Goal: Information Seeking & Learning: Learn about a topic

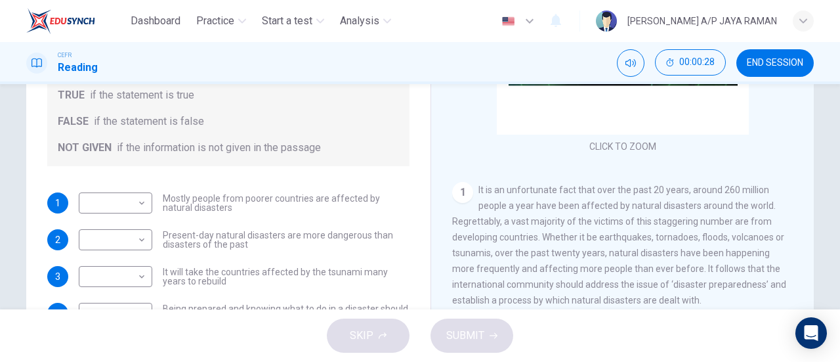
scroll to position [66, 0]
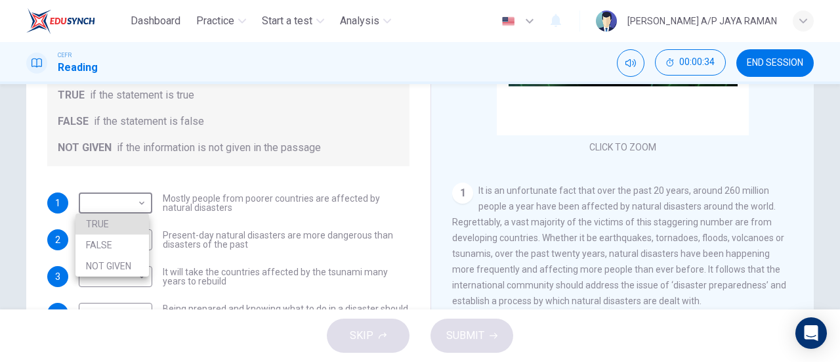
click at [100, 207] on body "Dashboard Practice Start a test Analysis English en ​ SANUSHA A/P JAYA RAMAN CE…" at bounding box center [420, 181] width 840 height 362
click at [109, 222] on li "TRUE" at bounding box center [111, 223] width 73 height 21
type input "TRUE"
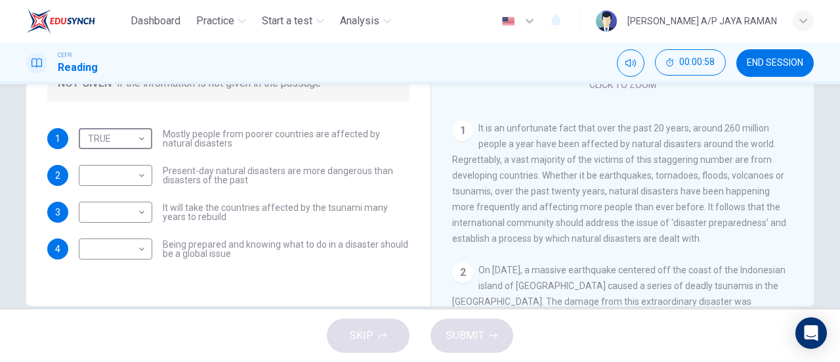
scroll to position [63, 0]
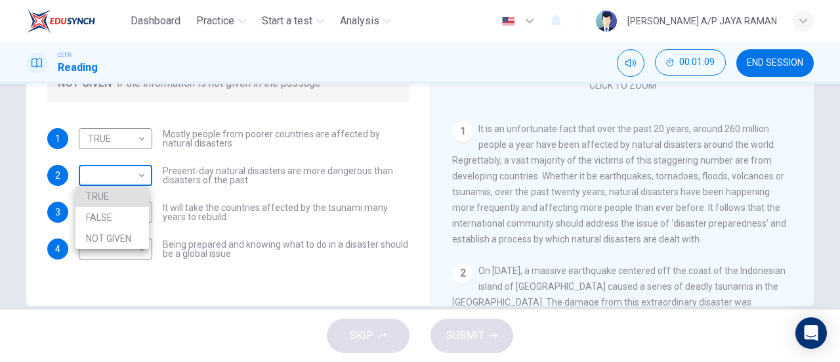
click at [117, 173] on body "Dashboard Practice Start a test Analysis English en ​ SANUSHA A/P JAYA RAMAN CE…" at bounding box center [420, 181] width 840 height 362
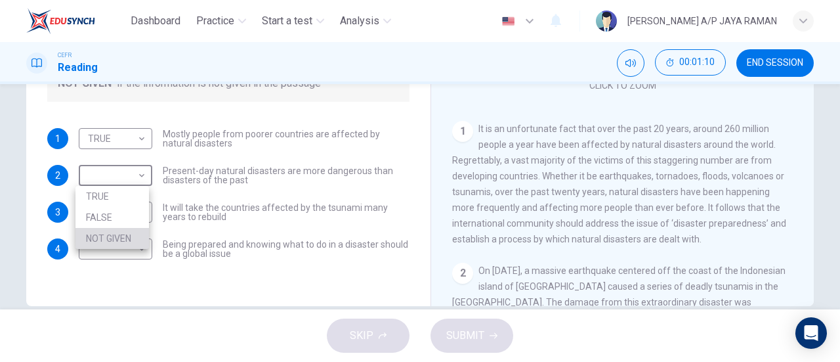
click at [121, 242] on li "NOT GIVEN" at bounding box center [111, 238] width 73 height 21
type input "NOT GIVEN"
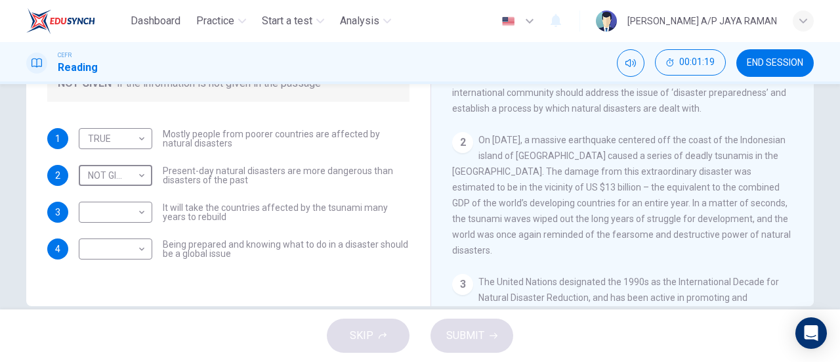
scroll to position [194, 0]
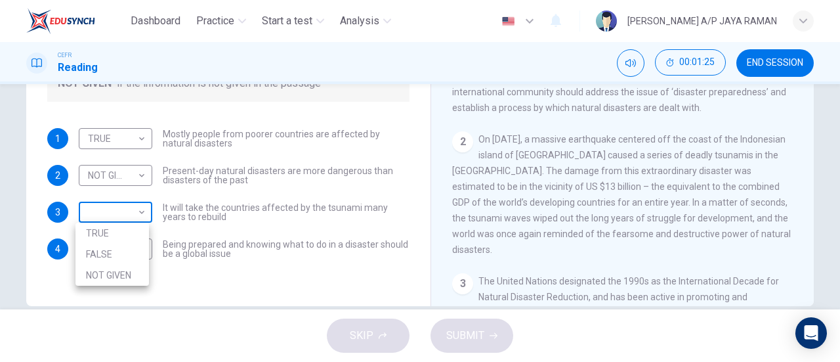
click at [112, 218] on body "Dashboard Practice Start a test Analysis English en ​ SANUSHA A/P JAYA RAMAN CE…" at bounding box center [420, 181] width 840 height 362
click at [114, 236] on li "TRUE" at bounding box center [111, 232] width 73 height 21
type input "TRUE"
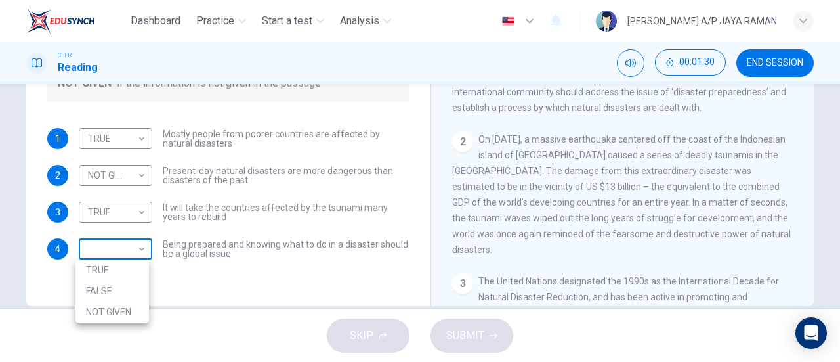
click at [121, 247] on body "Dashboard Practice Start a test Analysis English en ​ SANUSHA A/P JAYA RAMAN CE…" at bounding box center [420, 181] width 840 height 362
click at [127, 267] on li "TRUE" at bounding box center [111, 269] width 73 height 21
type input "TRUE"
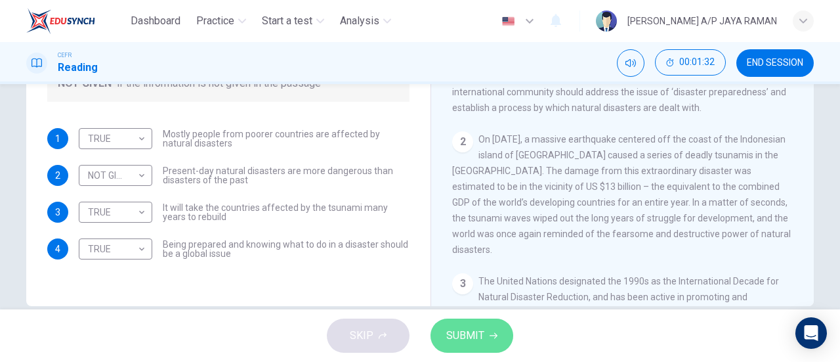
click at [466, 338] on span "SUBMIT" at bounding box center [465, 335] width 38 height 18
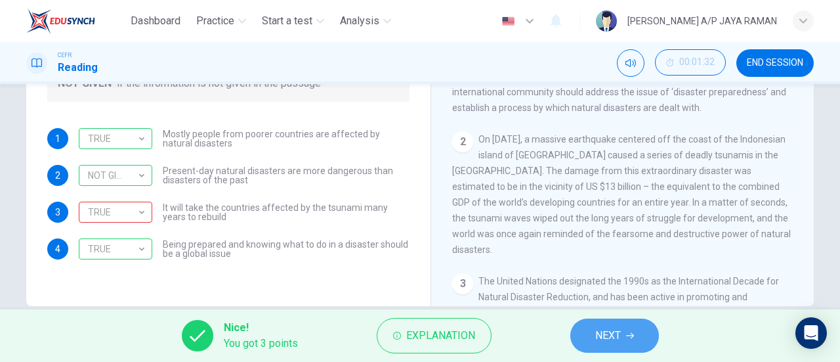
click at [622, 327] on button "NEXT" at bounding box center [614, 335] width 89 height 34
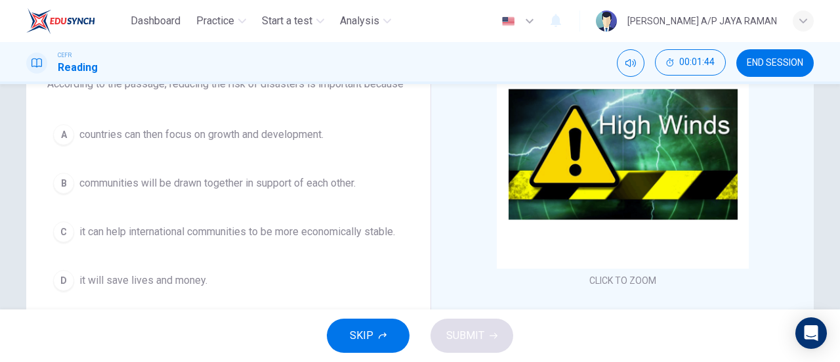
scroll to position [129, 0]
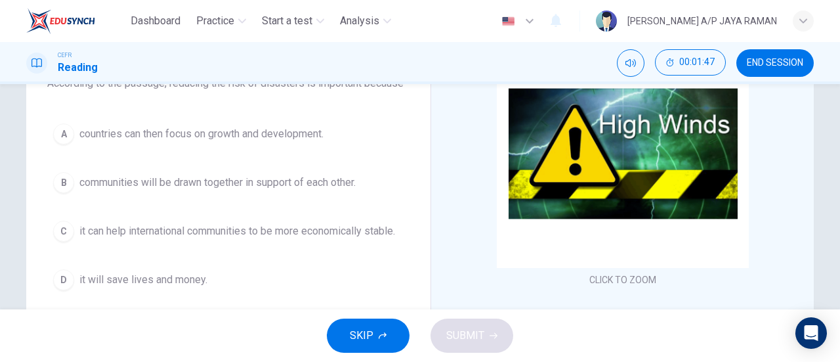
click at [191, 274] on span "it will save lives and money." at bounding box center [143, 280] width 128 height 16
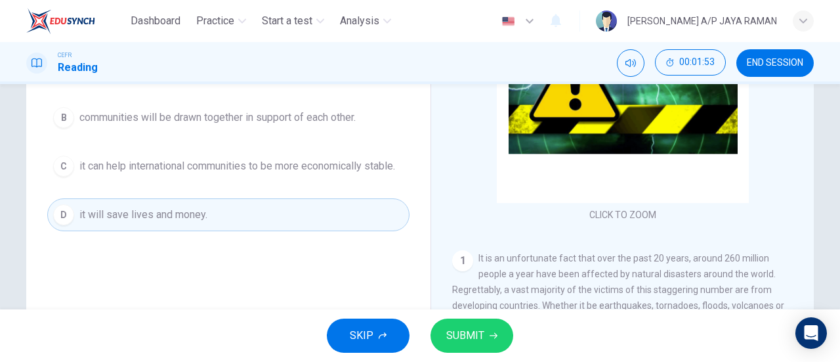
scroll to position [195, 0]
click at [492, 334] on icon "button" at bounding box center [493, 335] width 8 height 8
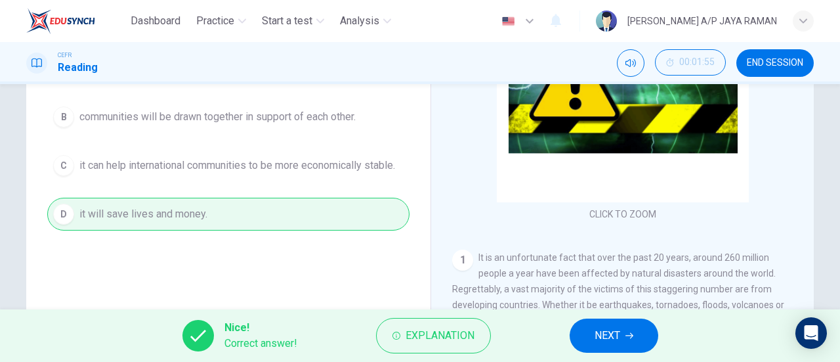
click at [594, 339] on button "NEXT" at bounding box center [614, 335] width 89 height 34
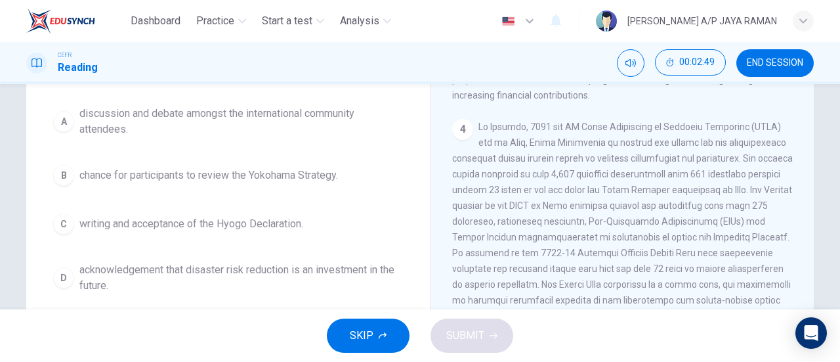
scroll to position [170, 0]
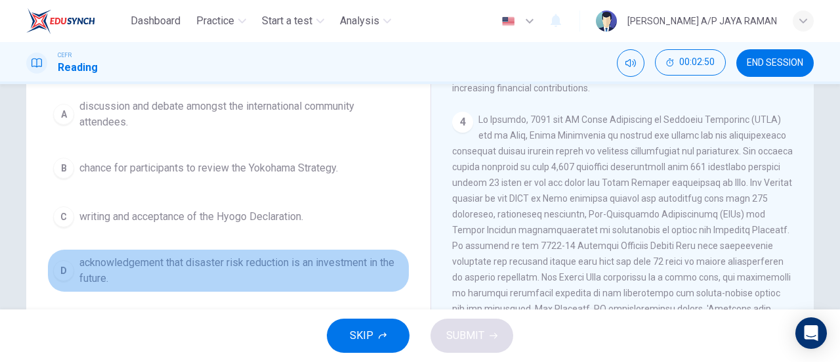
click at [351, 275] on span "acknowledgement that disaster risk reduction is an investment in the future." at bounding box center [241, 270] width 324 height 31
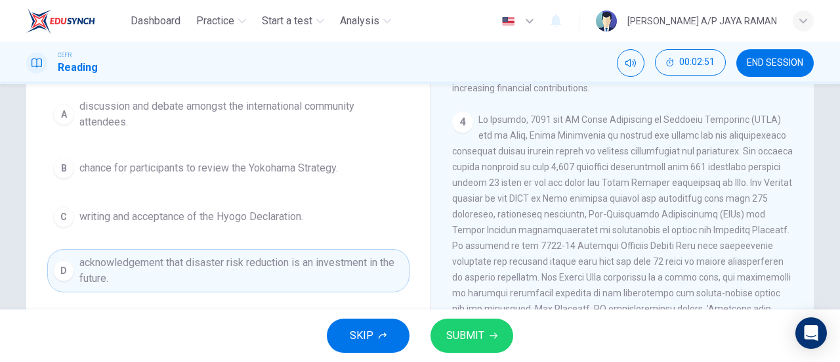
click at [463, 332] on span "SUBMIT" at bounding box center [465, 335] width 38 height 18
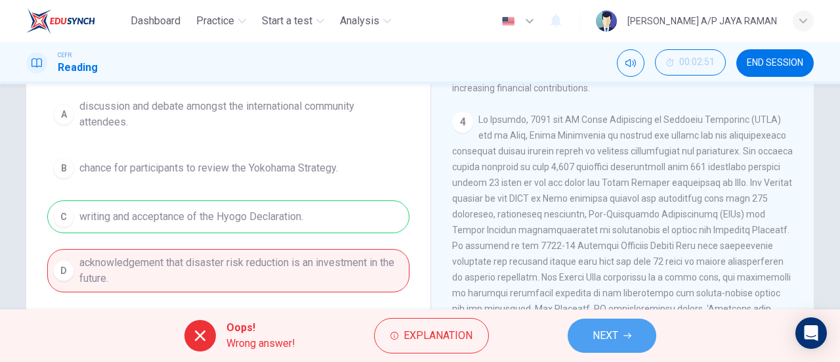
click at [623, 339] on button "NEXT" at bounding box center [612, 335] width 89 height 34
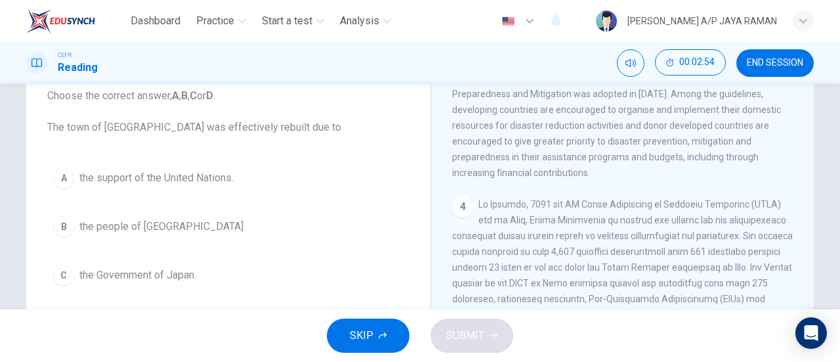
click at [222, 226] on button "B the people of Kobe." at bounding box center [228, 226] width 362 height 33
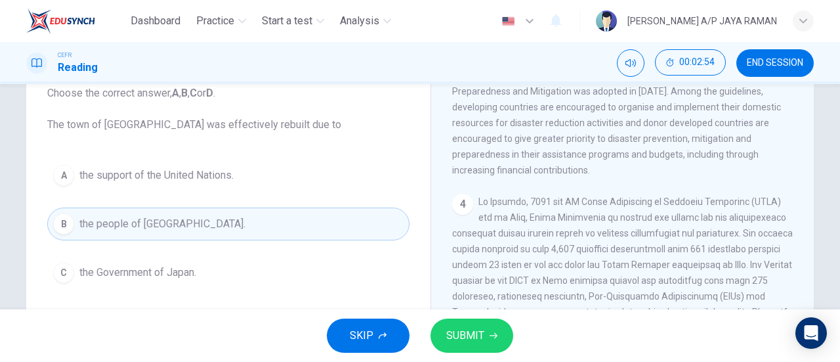
scroll to position [89, 0]
click at [482, 331] on span "SUBMIT" at bounding box center [465, 335] width 38 height 18
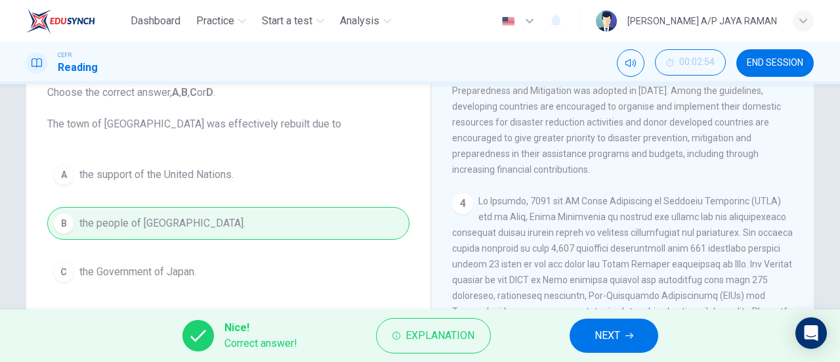
click at [643, 329] on button "NEXT" at bounding box center [614, 335] width 89 height 34
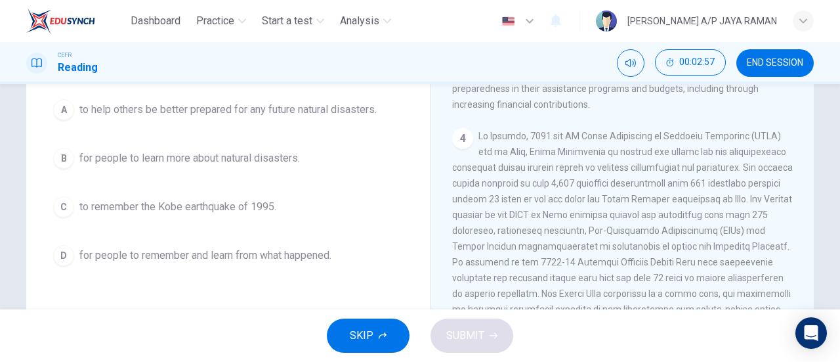
scroll to position [154, 0]
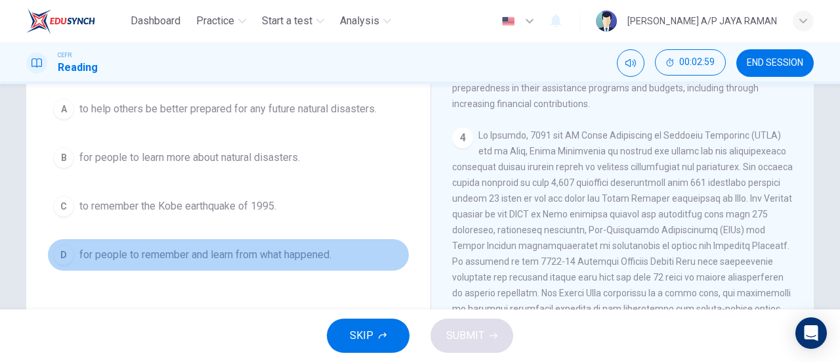
click at [297, 248] on span "for people to remember and learn from what happened." at bounding box center [205, 255] width 252 height 16
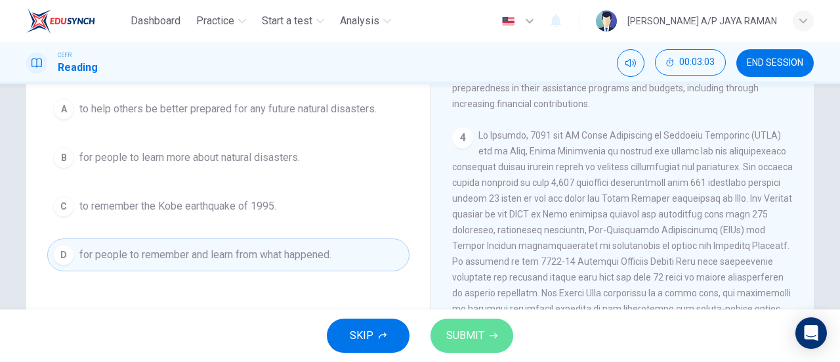
click at [477, 328] on span "SUBMIT" at bounding box center [465, 335] width 38 height 18
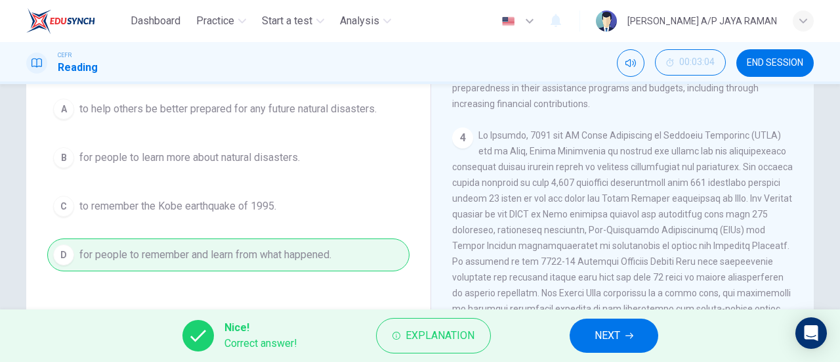
click at [605, 341] on span "NEXT" at bounding box center [607, 335] width 26 height 18
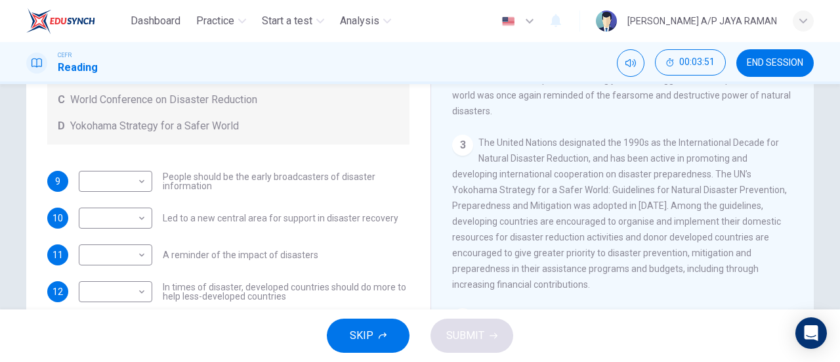
scroll to position [202, 0]
click at [124, 288] on body "Dashboard Practice Start a test Analysis English en ​ SANUSHA A/P JAYA RAMAN CE…" at bounding box center [420, 181] width 840 height 362
click at [109, 346] on li "D" at bounding box center [111, 340] width 73 height 21
type input "D"
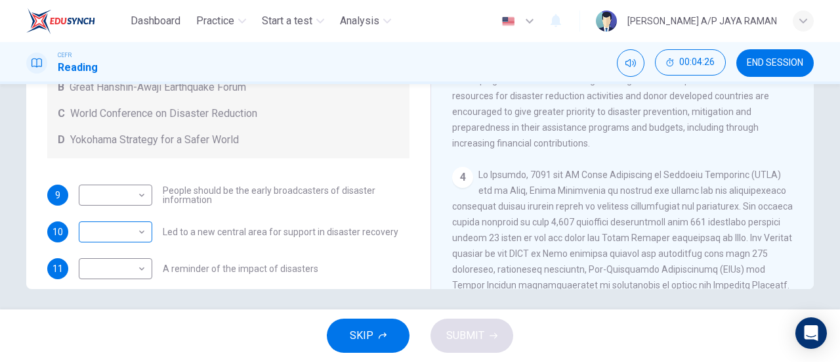
scroll to position [278, 0]
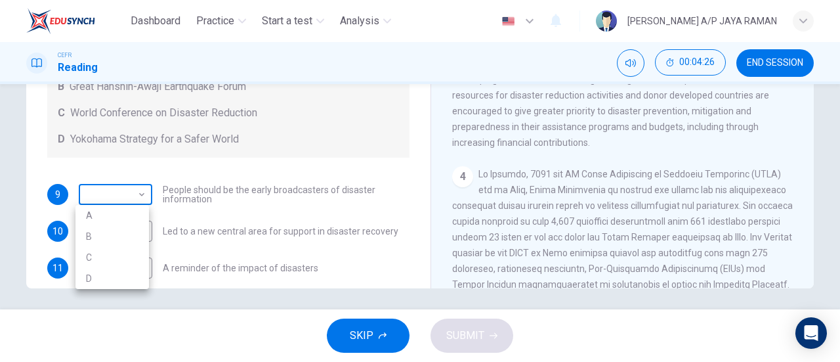
click at [100, 191] on body "Dashboard Practice Start a test Analysis English en ​ SANUSHA A/P JAYA RAMAN CE…" at bounding box center [420, 181] width 840 height 362
click at [103, 257] on li "C" at bounding box center [111, 257] width 73 height 21
type input "C"
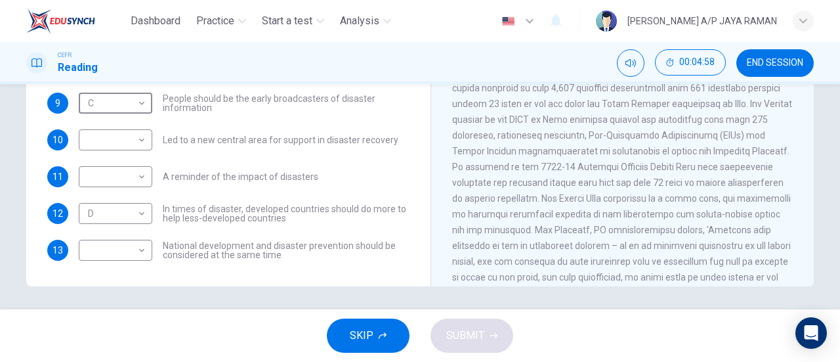
scroll to position [283, 0]
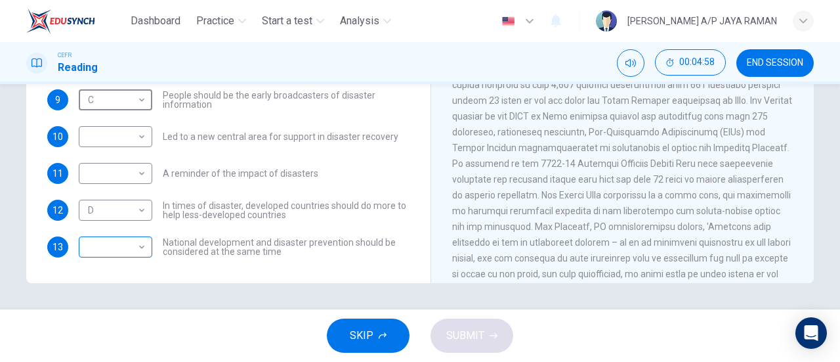
click at [125, 243] on body "Dashboard Practice Start a test Analysis English en ​ SANUSHA A/P JAYA RAMAN CE…" at bounding box center [420, 181] width 840 height 362
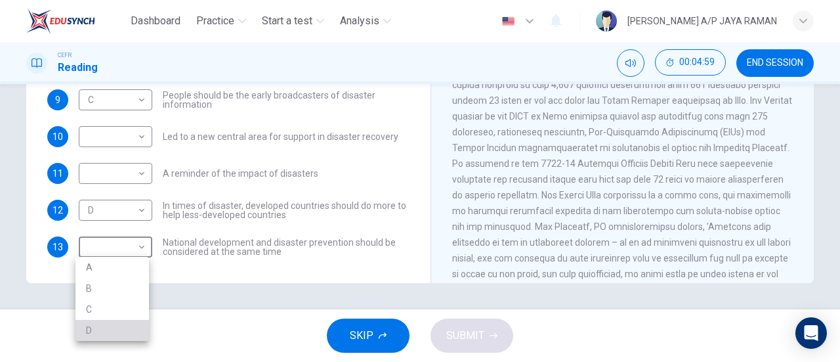
click at [93, 333] on li "D" at bounding box center [111, 330] width 73 height 21
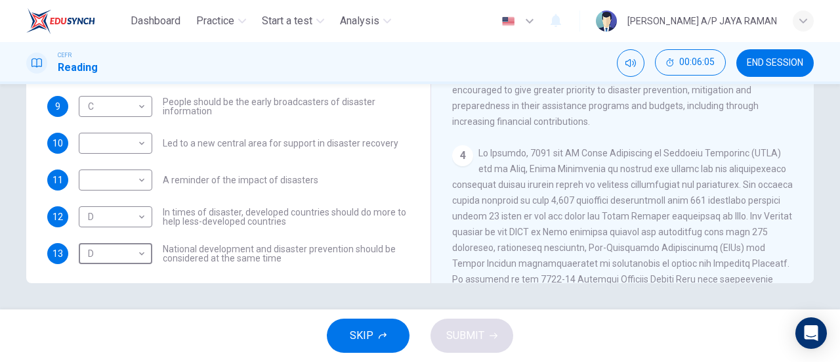
scroll to position [89, 0]
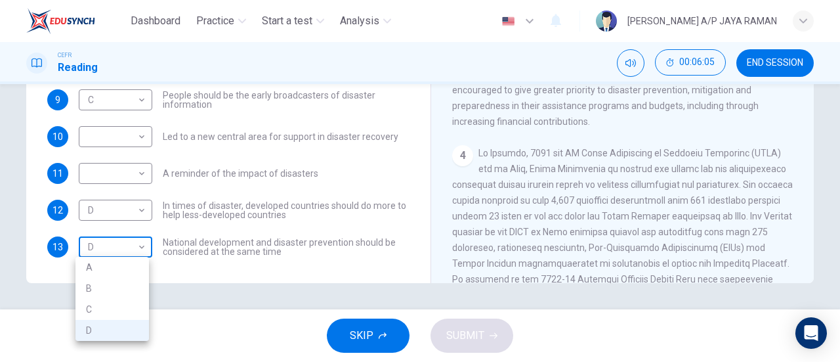
click at [115, 248] on body "Dashboard Practice Start a test Analysis English en ​ SANUSHA A/P JAYA RAMAN CE…" at bounding box center [420, 181] width 840 height 362
click at [114, 265] on li "A" at bounding box center [111, 267] width 73 height 21
type input "A"
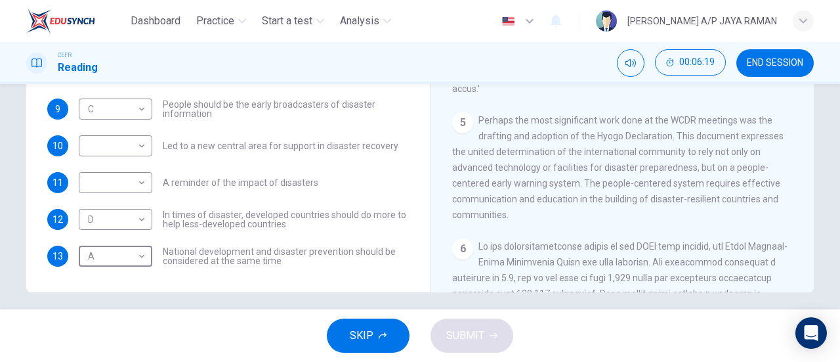
scroll to position [798, 0]
click at [81, 191] on body "Dashboard Practice Start a test Analysis English en ​ SANUSHA A/P JAYA RAMAN CE…" at bounding box center [420, 181] width 840 height 362
click at [95, 211] on li "A" at bounding box center [111, 202] width 73 height 21
type input "A"
click at [119, 153] on body "Dashboard Practice Start a test Analysis English en ​ SANUSHA A/P JAYA RAMAN CE…" at bounding box center [420, 181] width 840 height 362
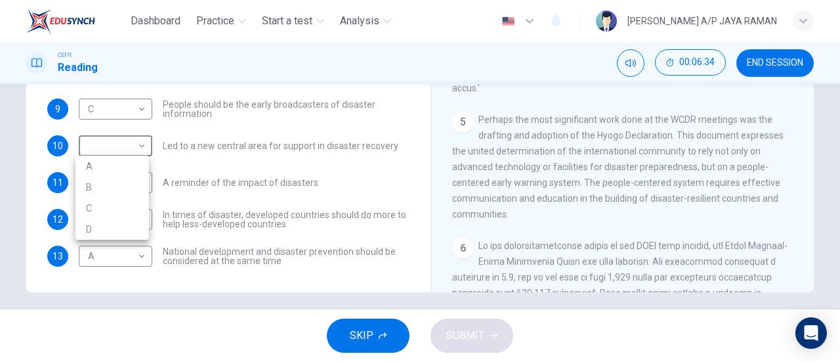
click at [119, 188] on li "B" at bounding box center [111, 186] width 73 height 21
type input "B"
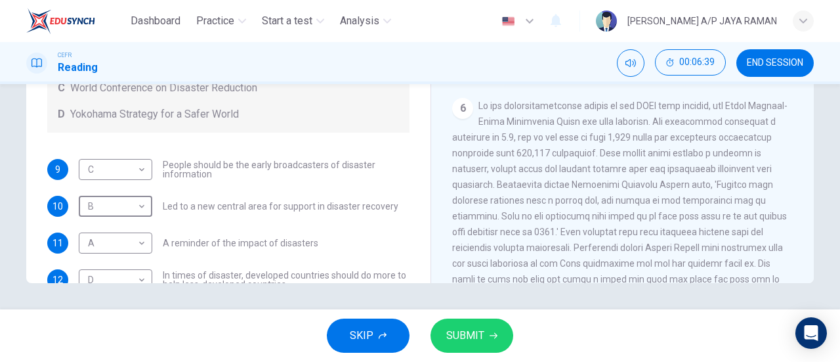
scroll to position [930, 0]
click at [458, 337] on span "SUBMIT" at bounding box center [465, 335] width 38 height 18
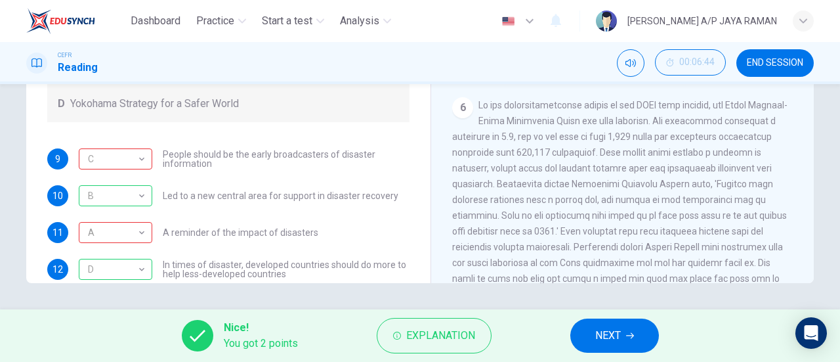
scroll to position [89, 0]
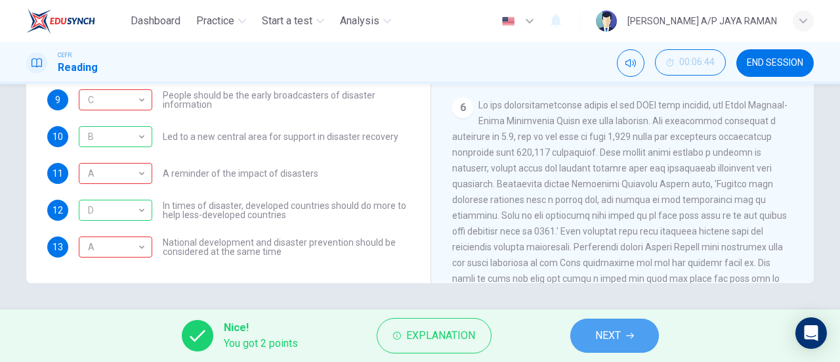
click at [624, 338] on button "NEXT" at bounding box center [614, 335] width 89 height 34
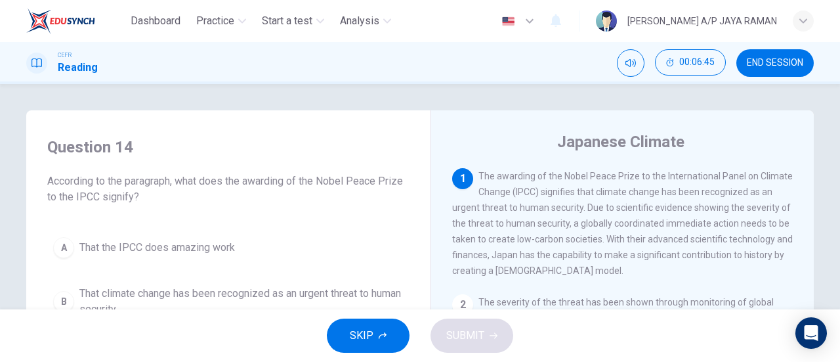
click at [781, 60] on span "END SESSION" at bounding box center [775, 63] width 56 height 10
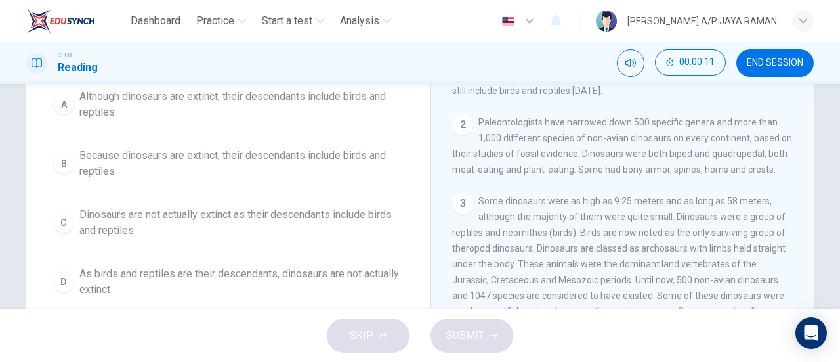
scroll to position [131, 0]
click at [239, 106] on span "Although dinosaurs are extinct, their descendants include birds and reptiles" at bounding box center [241, 105] width 324 height 31
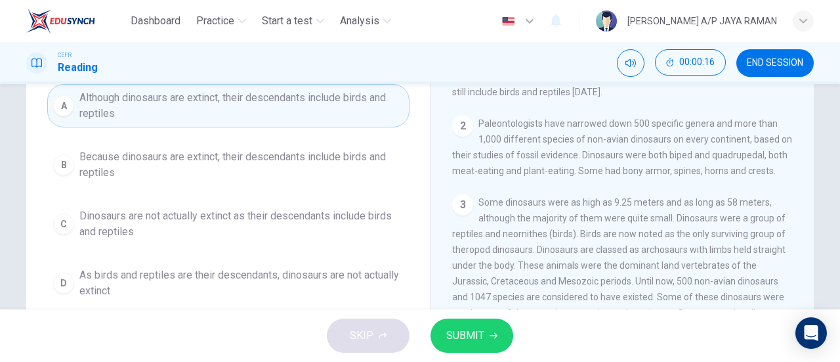
click at [499, 339] on button "SUBMIT" at bounding box center [471, 335] width 83 height 34
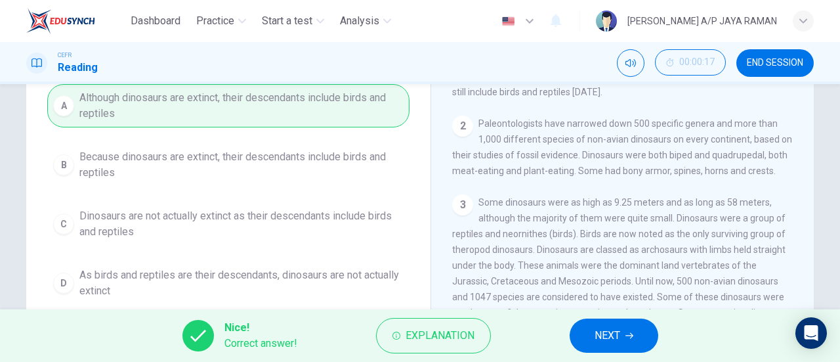
click at [621, 332] on button "NEXT" at bounding box center [614, 335] width 89 height 34
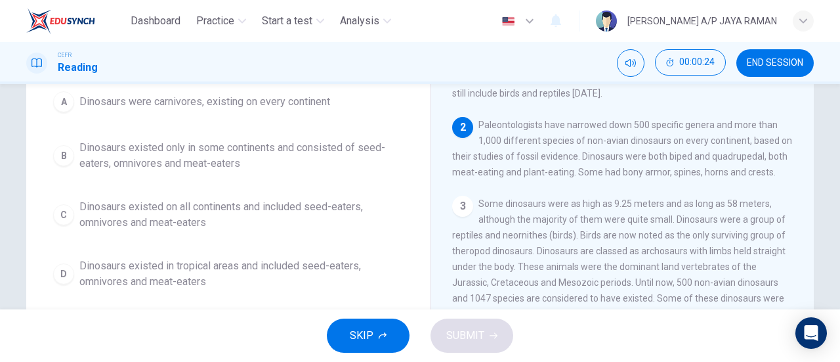
scroll to position [131, 0]
click at [270, 225] on span "Dinosaurs existed on all continents and included seed-eaters, omnivores and mea…" at bounding box center [241, 213] width 324 height 31
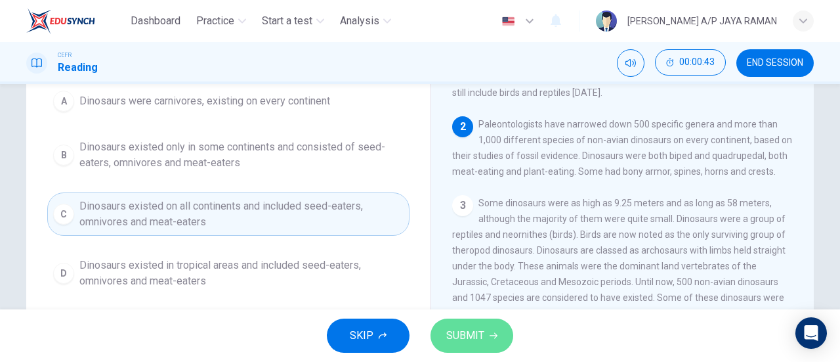
click at [465, 329] on span "SUBMIT" at bounding box center [465, 335] width 38 height 18
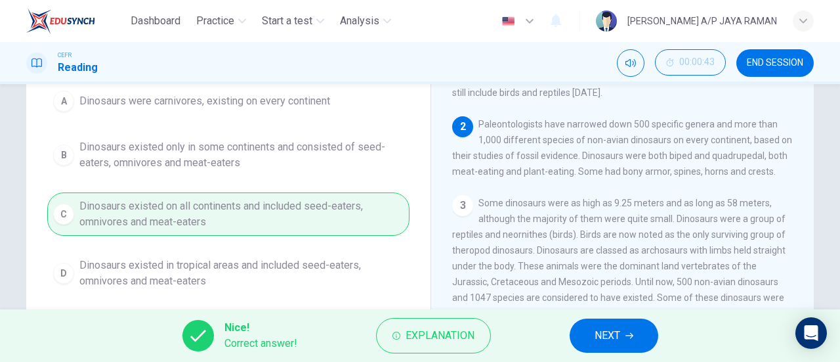
click at [611, 337] on span "NEXT" at bounding box center [607, 335] width 26 height 18
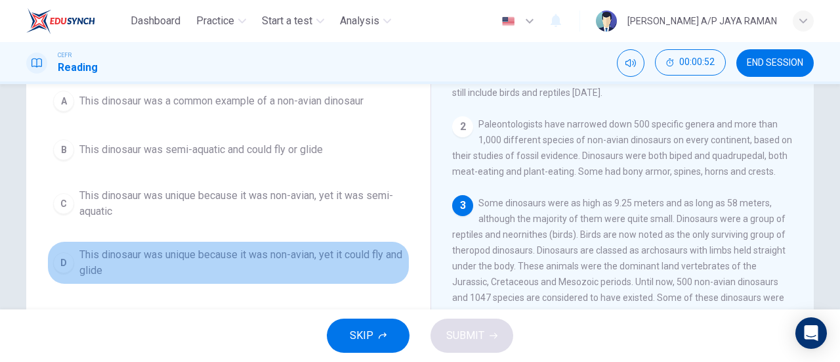
click at [356, 254] on span "This dinosaur was unique because it was non-avian, yet it could fly and glide" at bounding box center [241, 262] width 324 height 31
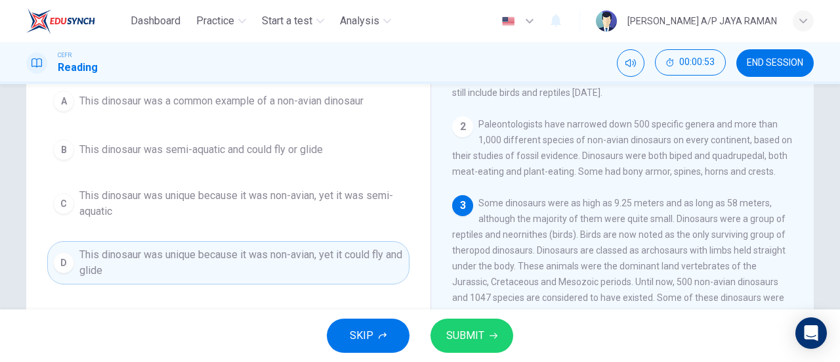
click at [466, 331] on span "SUBMIT" at bounding box center [465, 335] width 38 height 18
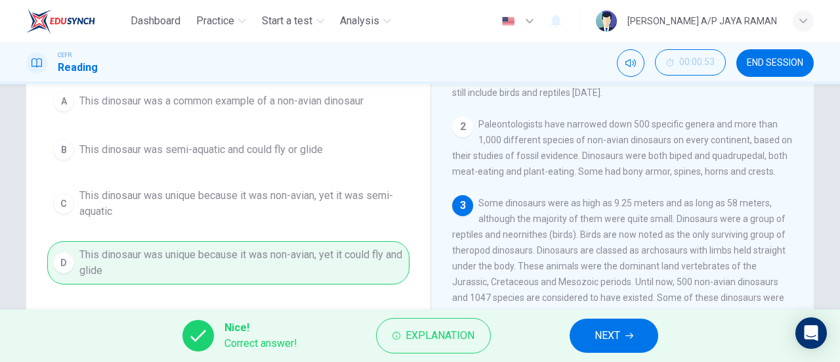
click at [625, 338] on button "NEXT" at bounding box center [614, 335] width 89 height 34
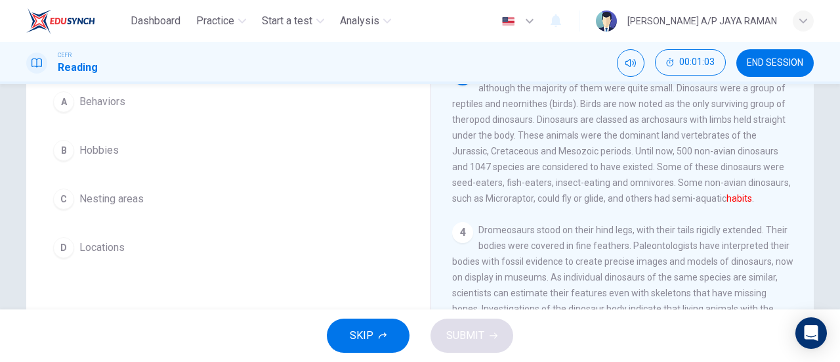
scroll to position [130, 0]
click at [182, 102] on button "A Behaviors" at bounding box center [228, 101] width 362 height 33
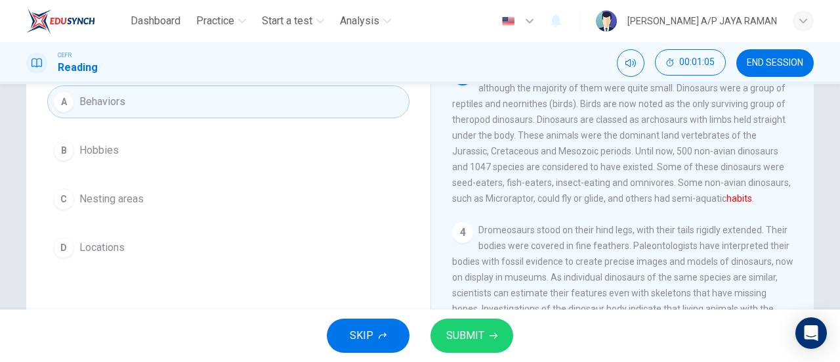
click at [495, 333] on icon "button" at bounding box center [493, 335] width 8 height 8
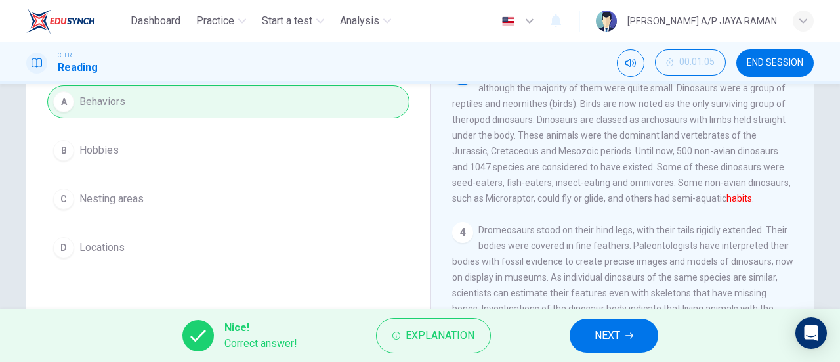
click at [622, 330] on button "NEXT" at bounding box center [614, 335] width 89 height 34
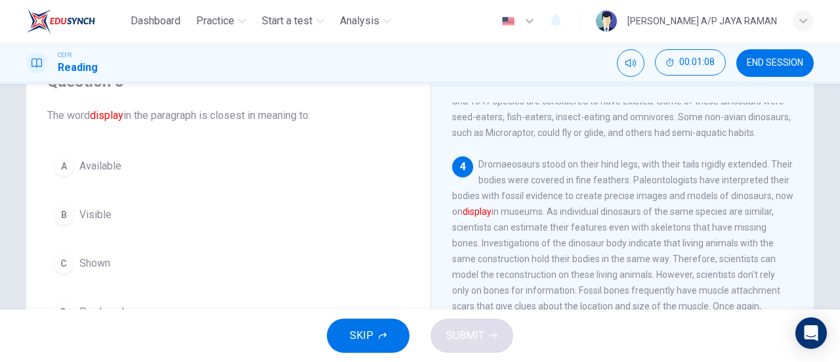
scroll to position [261, 0]
click at [115, 265] on button "C Shown" at bounding box center [228, 263] width 362 height 33
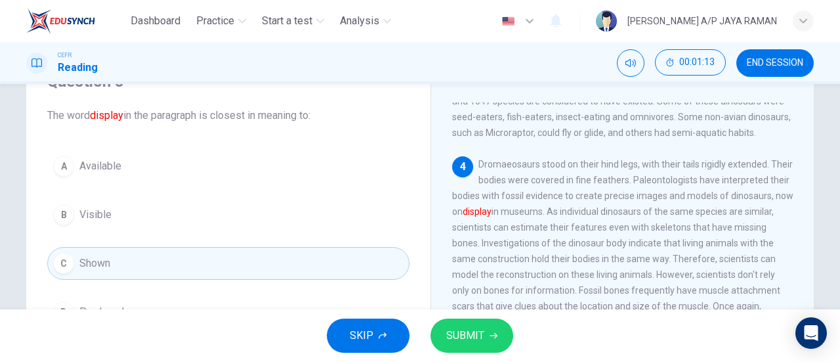
click at [487, 330] on button "SUBMIT" at bounding box center [471, 335] width 83 height 34
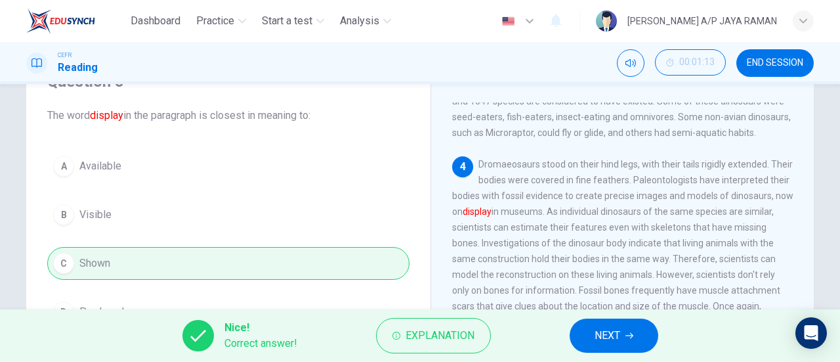
click at [604, 322] on button "NEXT" at bounding box center [614, 335] width 89 height 34
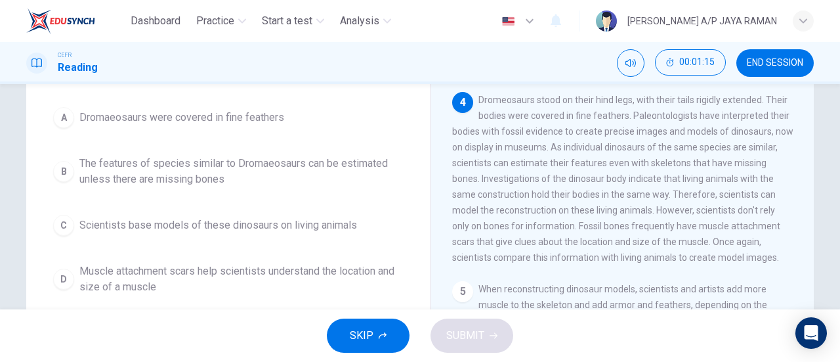
scroll to position [131, 0]
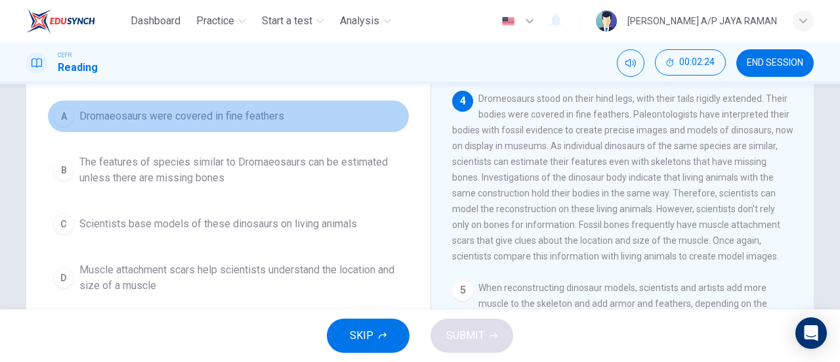
click at [304, 118] on button "A Dromaeosaurs were covered in fine feathers" at bounding box center [228, 116] width 362 height 33
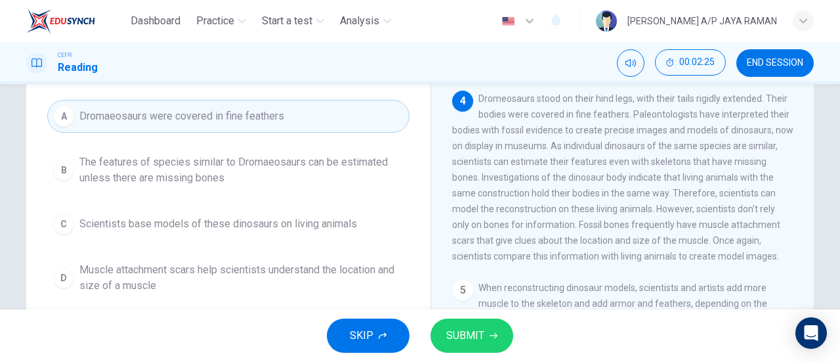
click at [341, 186] on button "B The features of species similar to Dromaeosaurs can be estimated unless there…" at bounding box center [228, 169] width 362 height 43
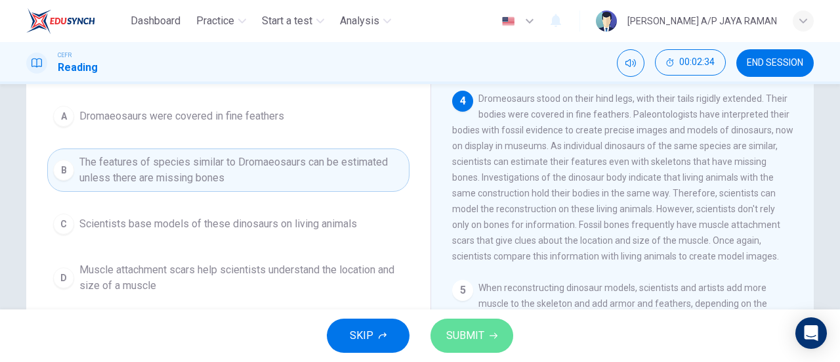
click at [501, 332] on button "SUBMIT" at bounding box center [471, 335] width 83 height 34
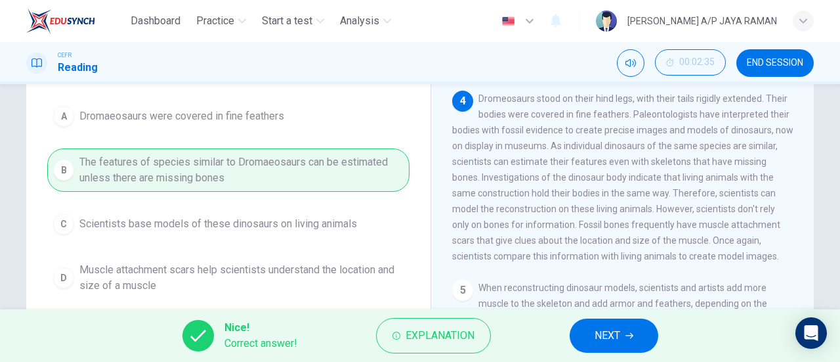
click at [612, 335] on span "NEXT" at bounding box center [607, 335] width 26 height 18
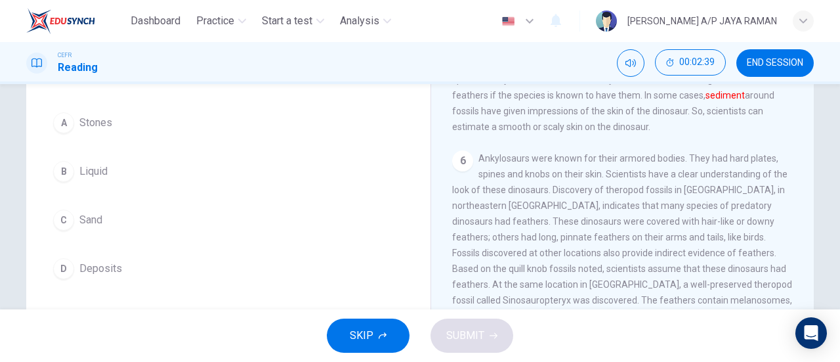
scroll to position [110, 0]
click at [140, 114] on button "A Stones" at bounding box center [228, 122] width 362 height 33
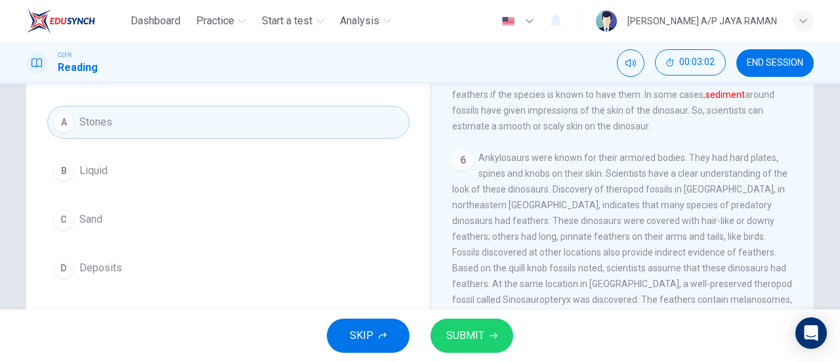
click at [454, 341] on span "SUBMIT" at bounding box center [465, 335] width 38 height 18
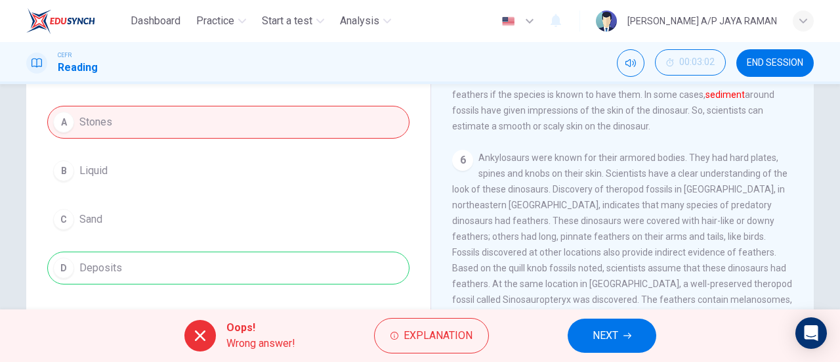
click at [611, 331] on span "NEXT" at bounding box center [605, 335] width 26 height 18
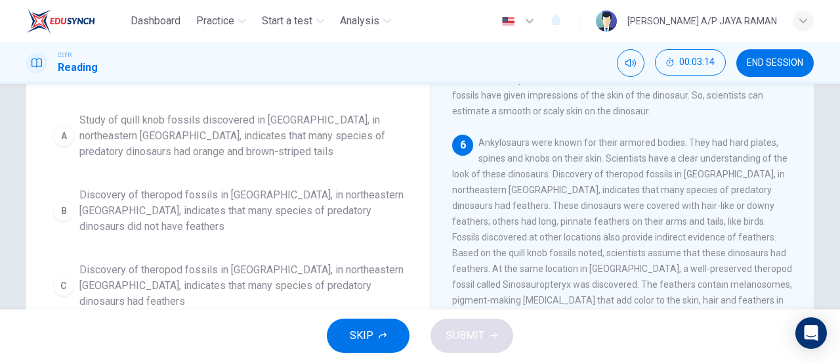
scroll to position [125, 0]
click at [291, 199] on span "Discovery of theropod fossils in [GEOGRAPHIC_DATA], in northeastern [GEOGRAPHIC…" at bounding box center [241, 209] width 324 height 47
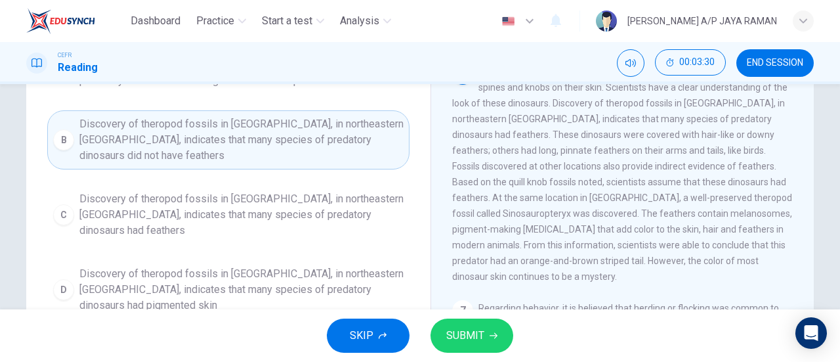
scroll to position [196, 0]
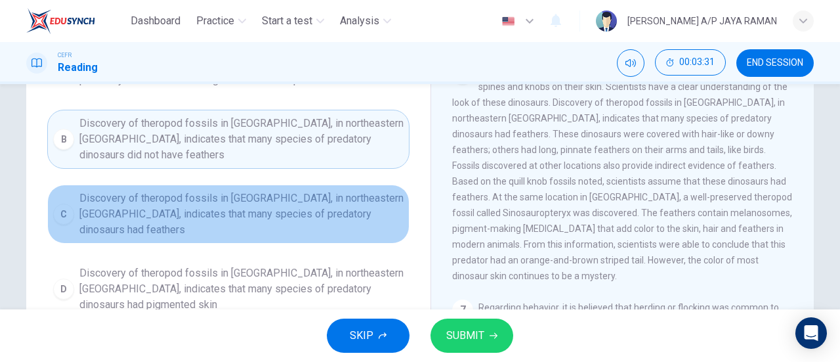
click at [378, 221] on button "C Discovery of theropod fossils in [GEOGRAPHIC_DATA], in northeastern [GEOGRAPH…" at bounding box center [228, 213] width 362 height 59
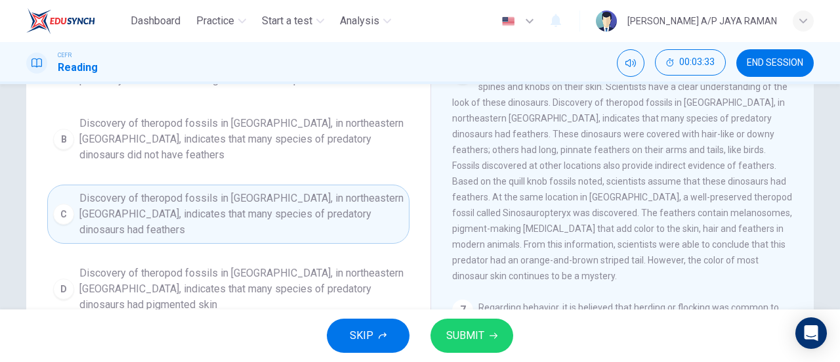
click at [459, 323] on button "SUBMIT" at bounding box center [471, 335] width 83 height 34
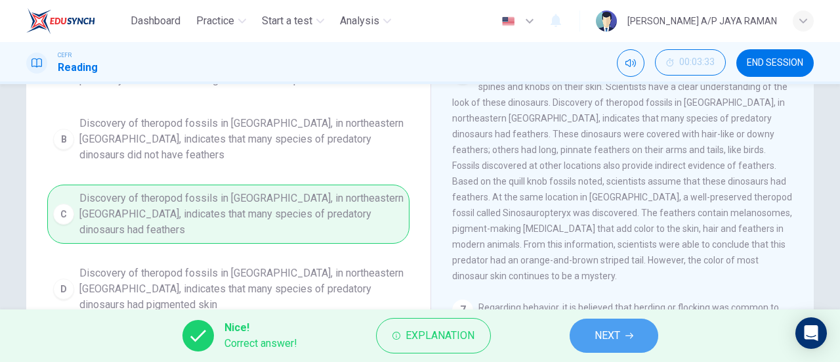
click at [614, 346] on button "NEXT" at bounding box center [614, 335] width 89 height 34
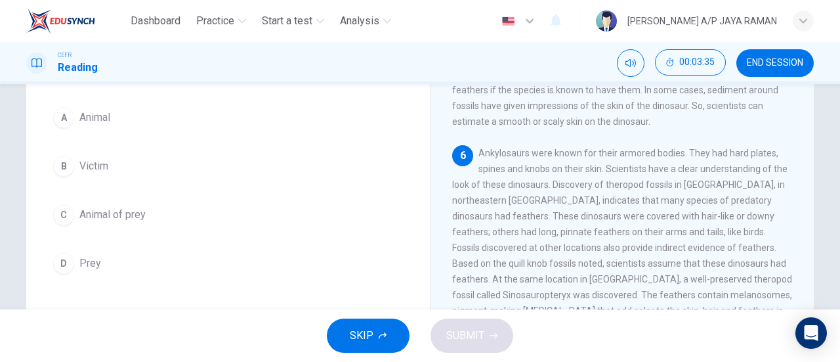
scroll to position [115, 0]
click at [102, 211] on span "Animal of prey" at bounding box center [112, 214] width 66 height 16
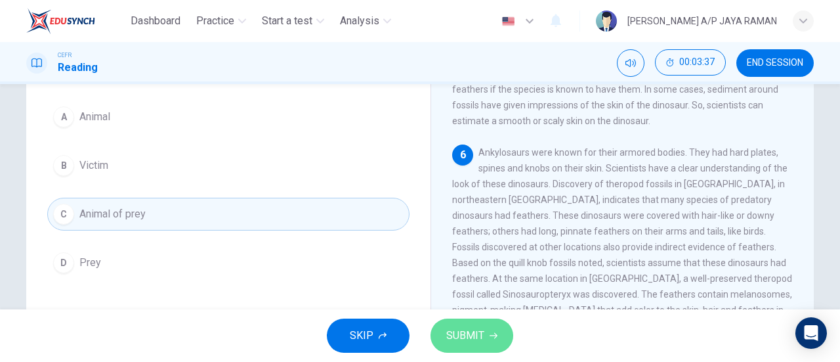
click at [474, 332] on span "SUBMIT" at bounding box center [465, 335] width 38 height 18
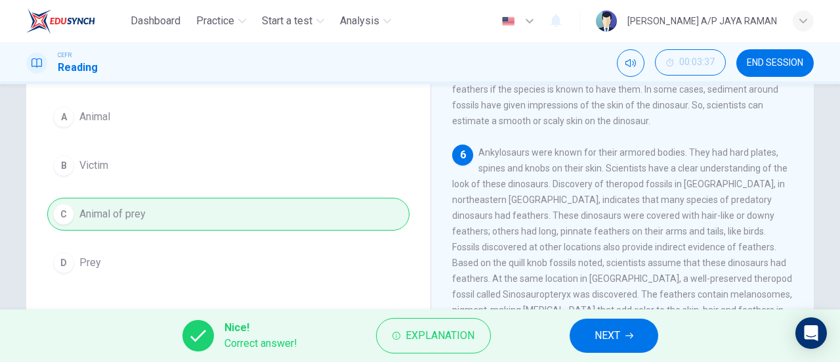
click at [594, 332] on span "NEXT" at bounding box center [607, 335] width 26 height 18
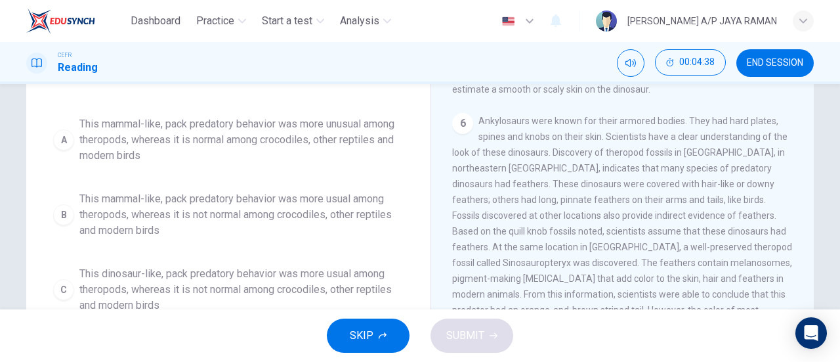
scroll to position [147, 0]
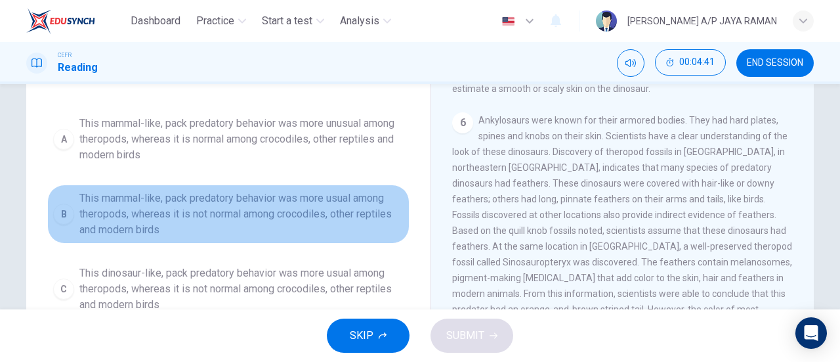
click at [349, 222] on span "This mammal-like, pack predatory behavior was more usual among theropods, where…" at bounding box center [241, 213] width 324 height 47
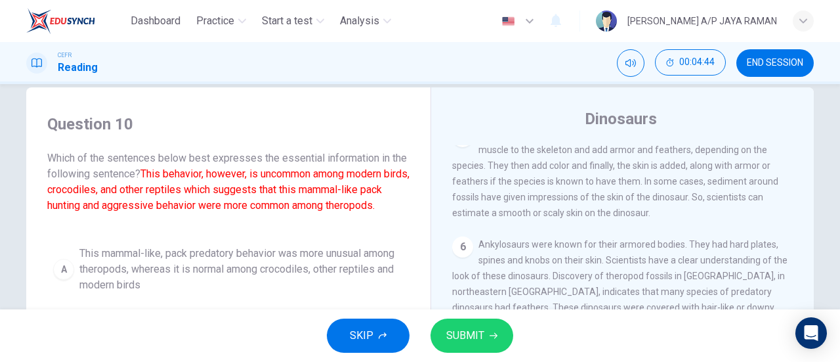
scroll to position [22, 0]
click at [485, 339] on button "SUBMIT" at bounding box center [471, 335] width 83 height 34
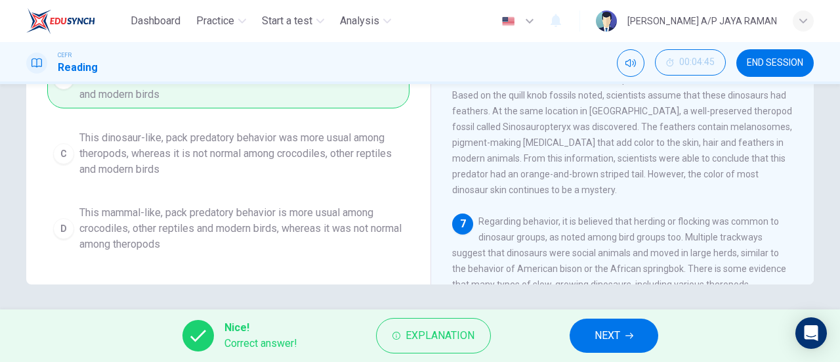
scroll to position [283, 0]
click at [608, 338] on span "NEXT" at bounding box center [607, 335] width 26 height 18
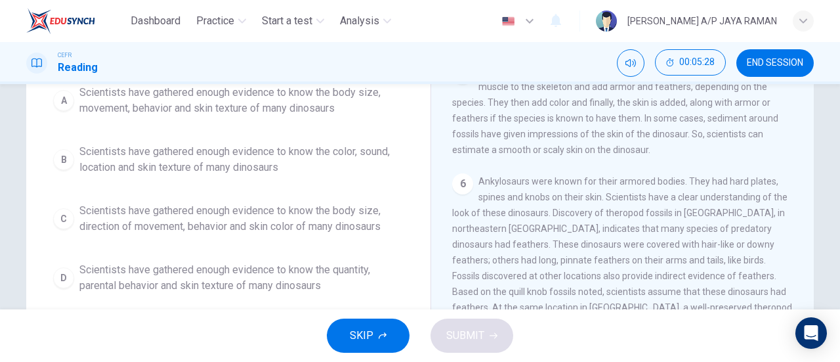
scroll to position [152, 0]
click at [331, 224] on span "Scientists have gathered enough evidence to know the body size, direction of mo…" at bounding box center [241, 218] width 324 height 31
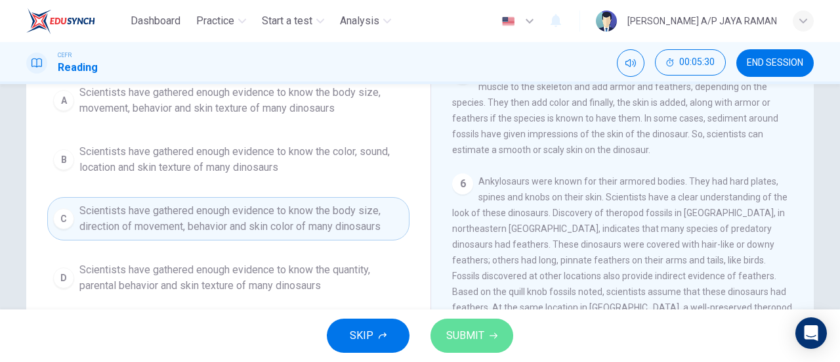
click at [478, 342] on span "SUBMIT" at bounding box center [465, 335] width 38 height 18
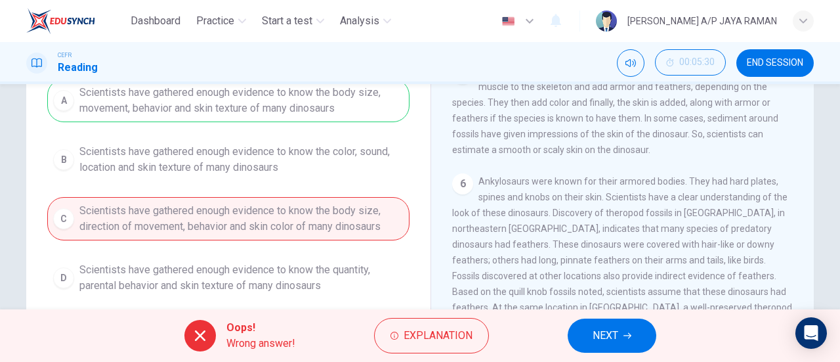
click at [606, 344] on span "NEXT" at bounding box center [605, 335] width 26 height 18
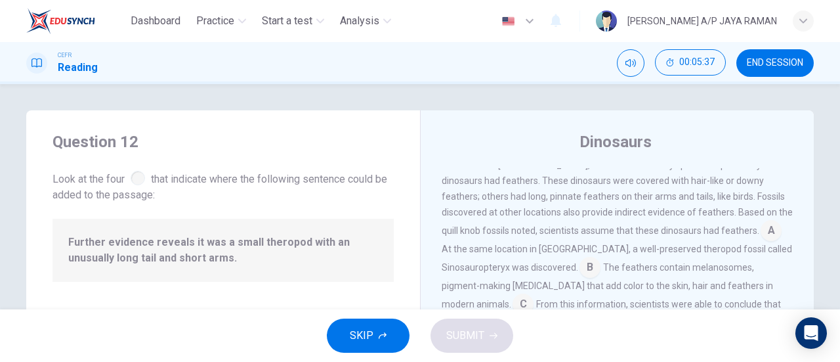
scroll to position [673, 0]
click at [600, 264] on input at bounding box center [589, 267] width 21 height 21
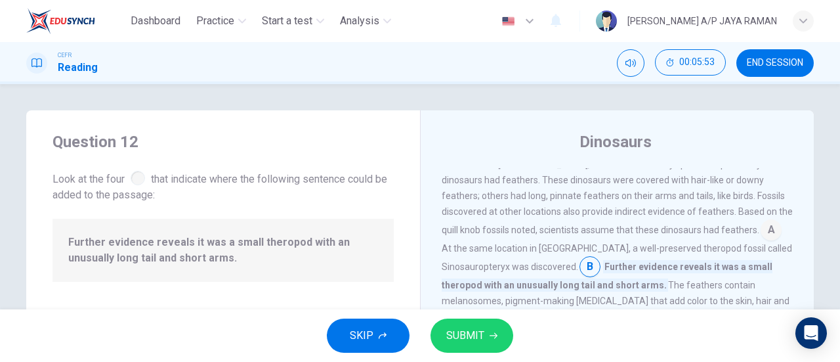
click at [483, 330] on span "SUBMIT" at bounding box center [465, 335] width 38 height 18
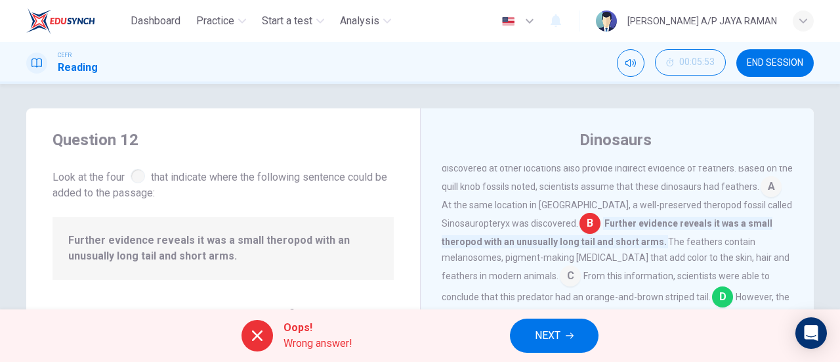
scroll to position [3, 0]
click at [558, 342] on span "NEXT" at bounding box center [548, 335] width 26 height 18
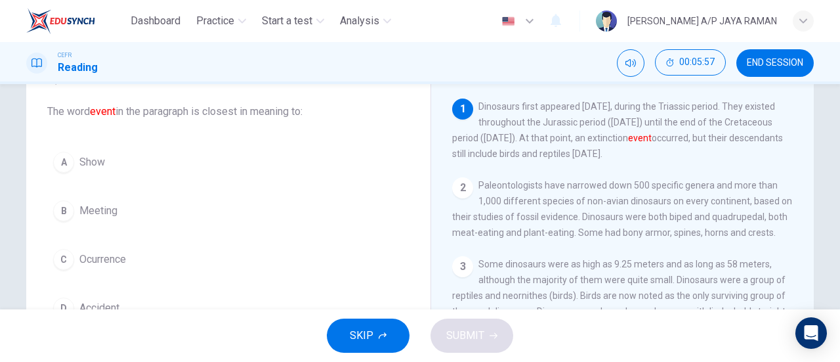
scroll to position [69, 0]
click at [152, 260] on button "C Ocurrence" at bounding box center [228, 259] width 362 height 33
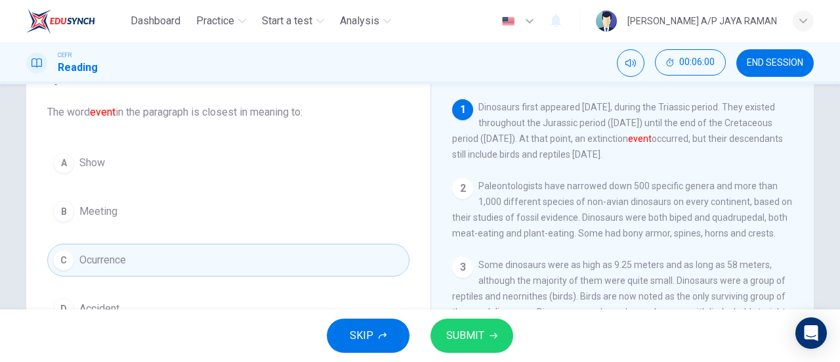
click at [480, 330] on span "SUBMIT" at bounding box center [465, 335] width 38 height 18
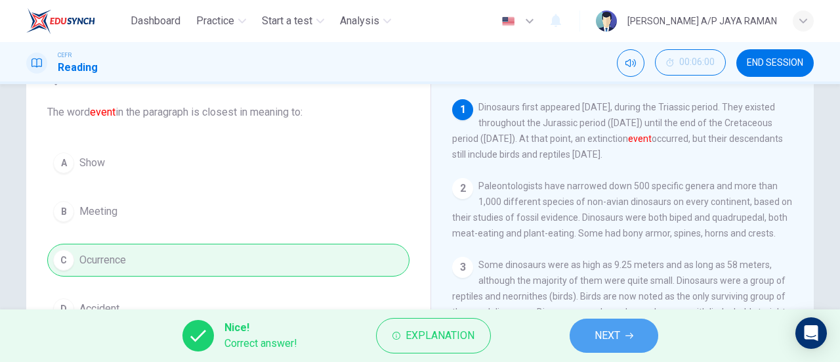
click at [610, 338] on span "NEXT" at bounding box center [607, 335] width 26 height 18
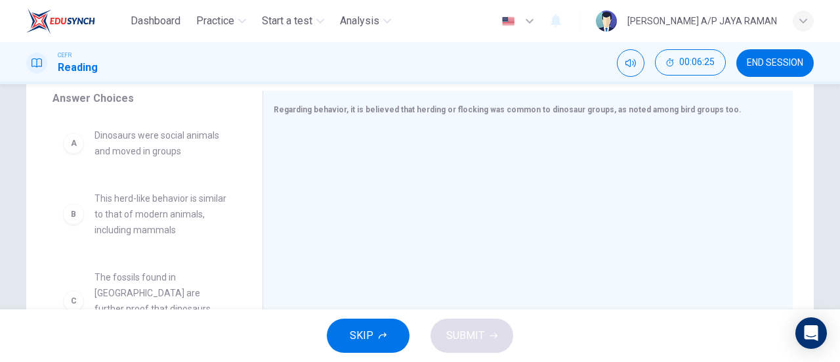
scroll to position [219, 0]
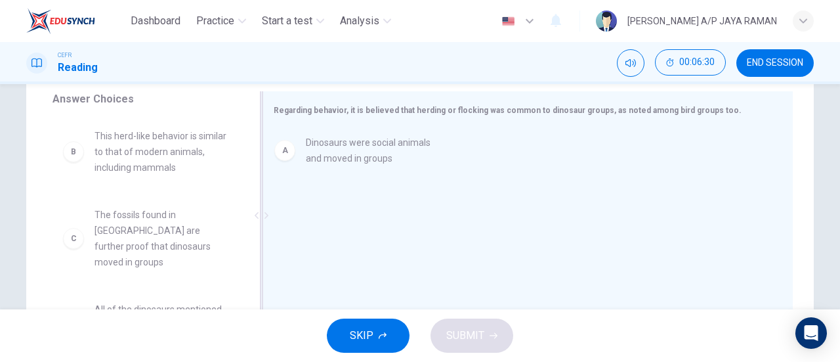
drag, startPoint x: 156, startPoint y: 156, endPoint x: 401, endPoint y: 163, distance: 244.8
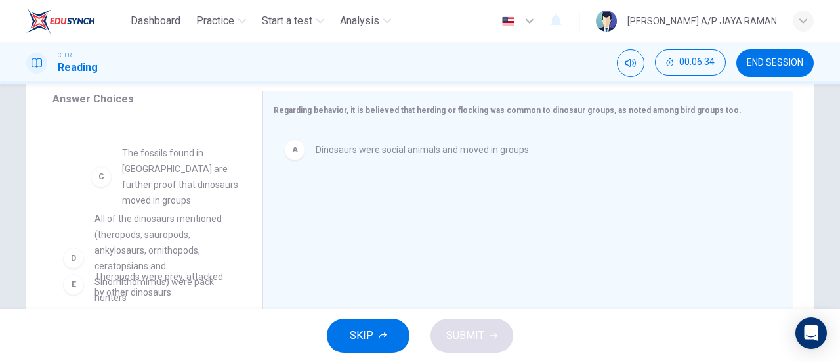
scroll to position [64, 0]
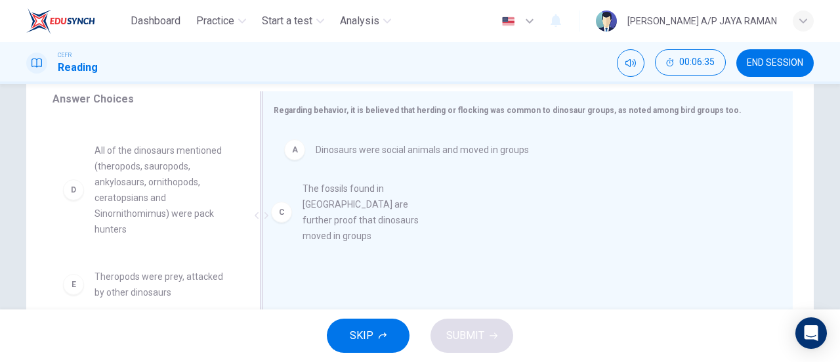
drag, startPoint x: 159, startPoint y: 166, endPoint x: 374, endPoint y: 207, distance: 218.4
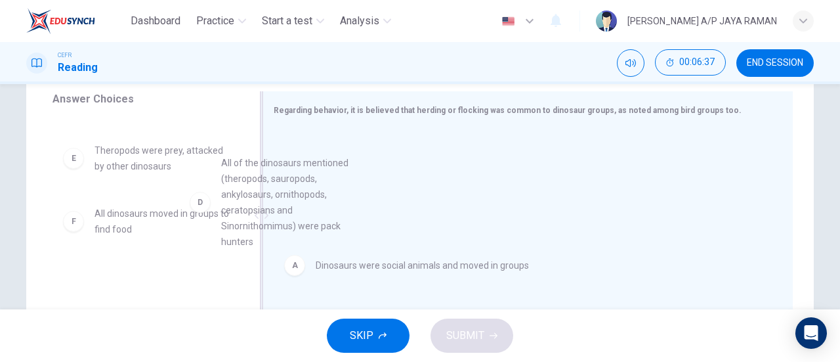
drag, startPoint x: 163, startPoint y: 206, endPoint x: 361, endPoint y: 241, distance: 201.2
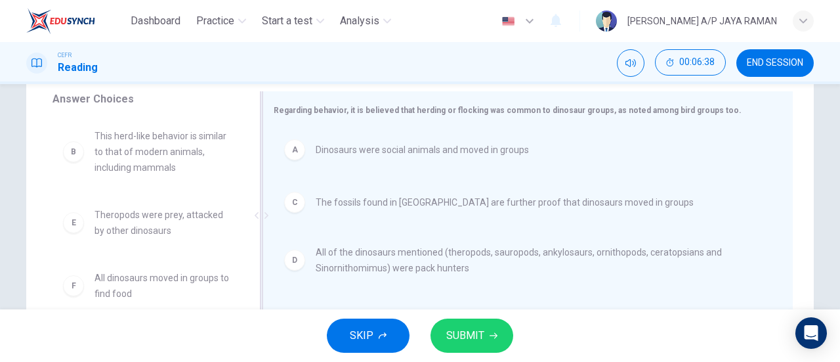
scroll to position [0, 0]
click at [472, 342] on span "SUBMIT" at bounding box center [465, 335] width 38 height 18
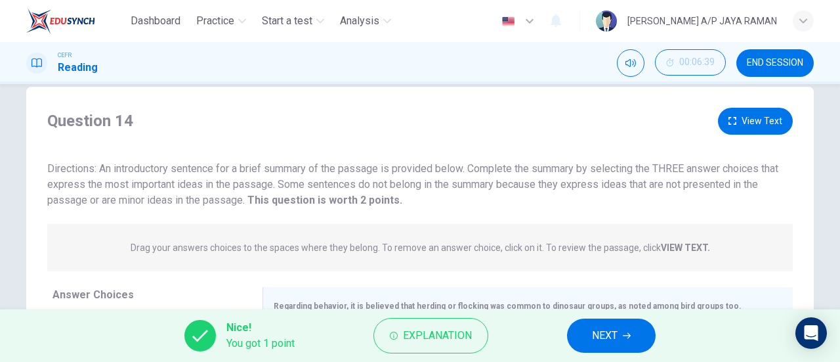
scroll to position [23, 0]
click at [615, 329] on span "NEXT" at bounding box center [605, 335] width 26 height 18
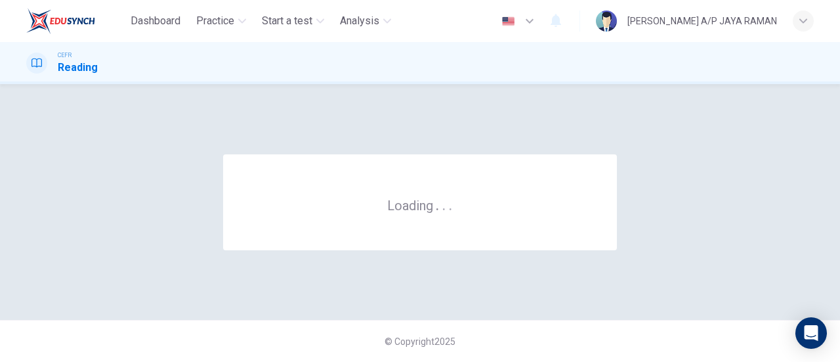
scroll to position [0, 0]
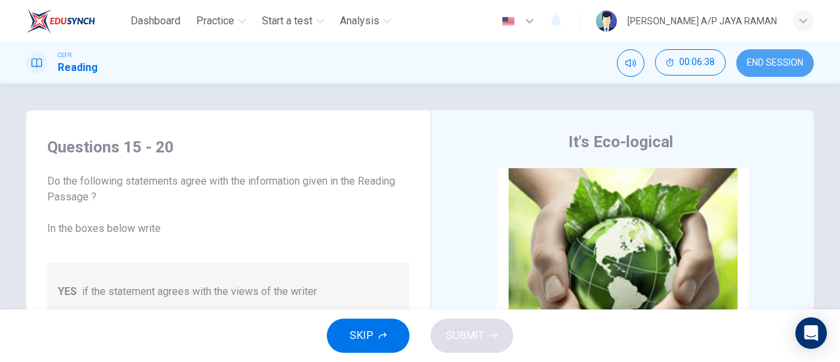
click at [783, 65] on span "END SESSION" at bounding box center [775, 63] width 56 height 10
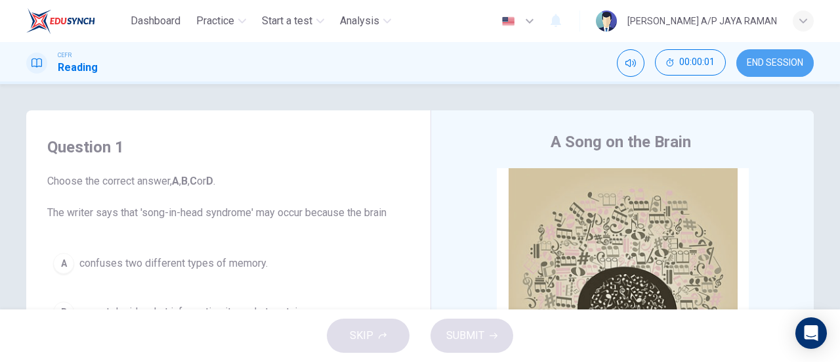
click at [777, 74] on button "END SESSION" at bounding box center [774, 63] width 77 height 28
